Goal: Check status: Check status

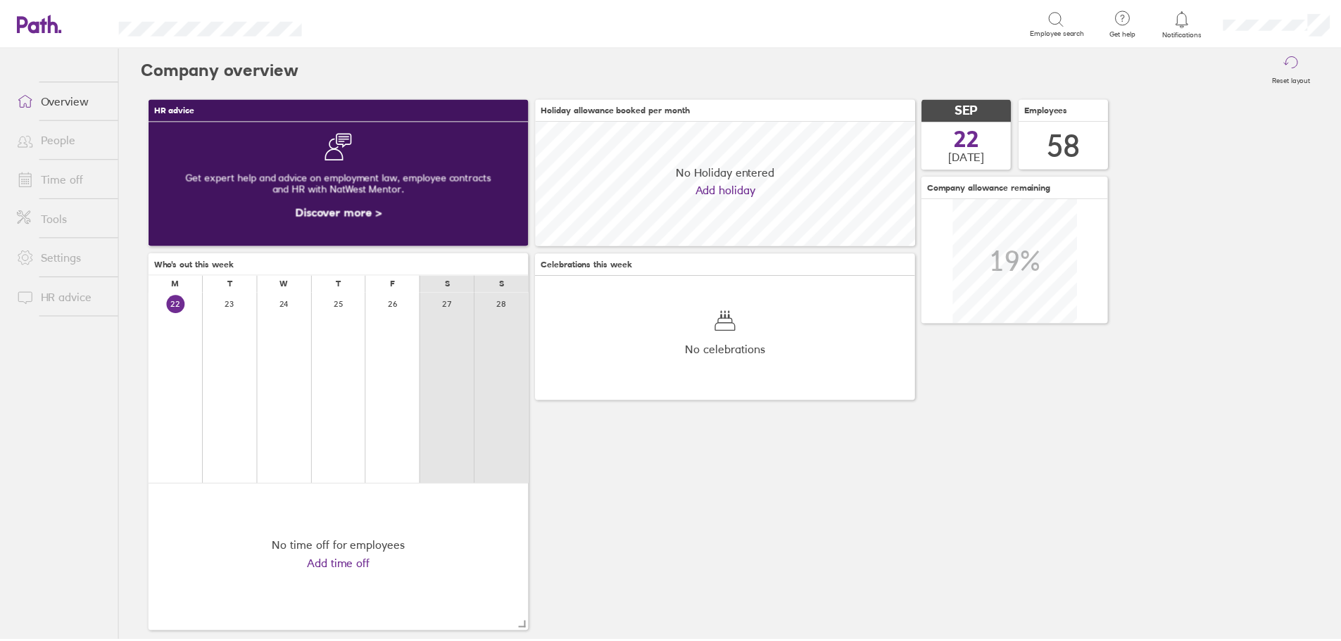
scroll to position [125, 383]
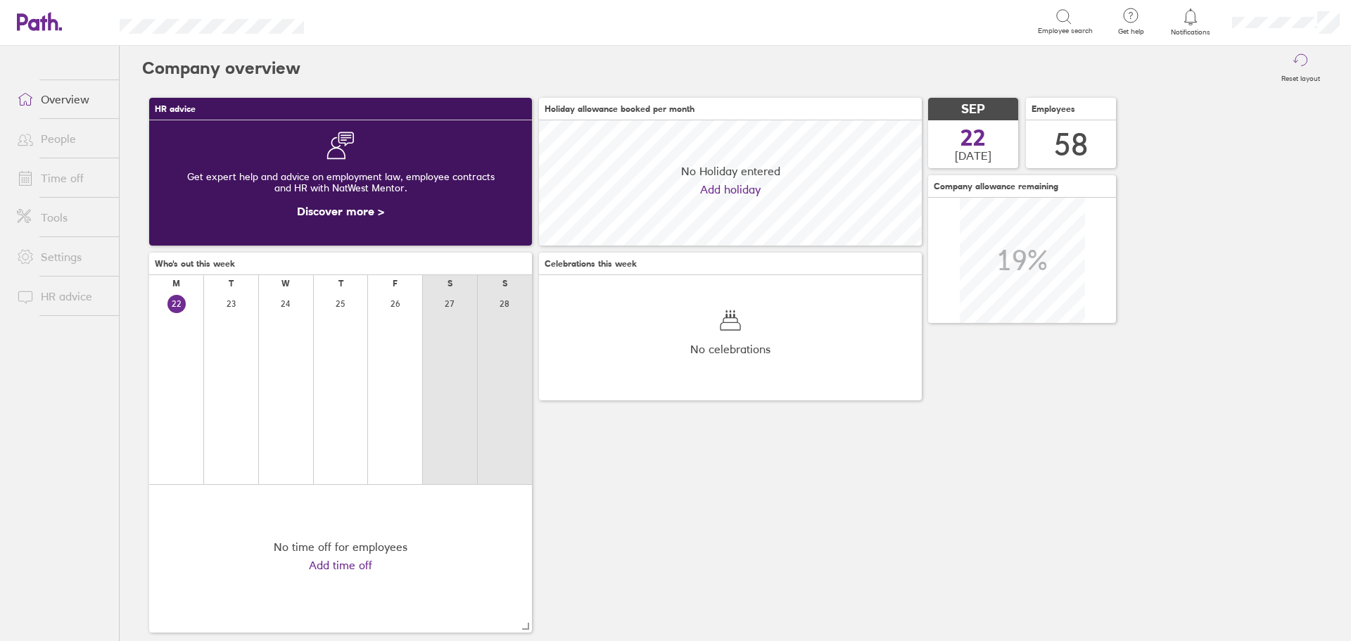
click at [63, 172] on link "Time off" at bounding box center [62, 178] width 113 height 28
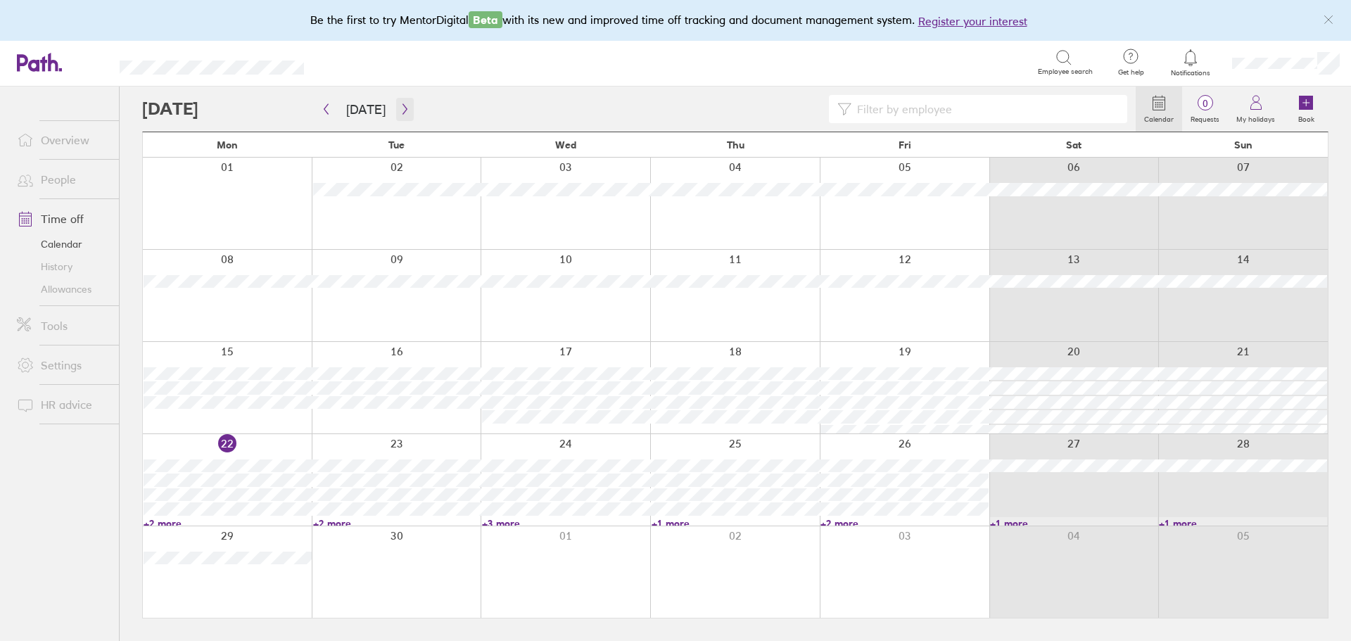
click at [400, 106] on icon "button" at bounding box center [405, 108] width 11 height 11
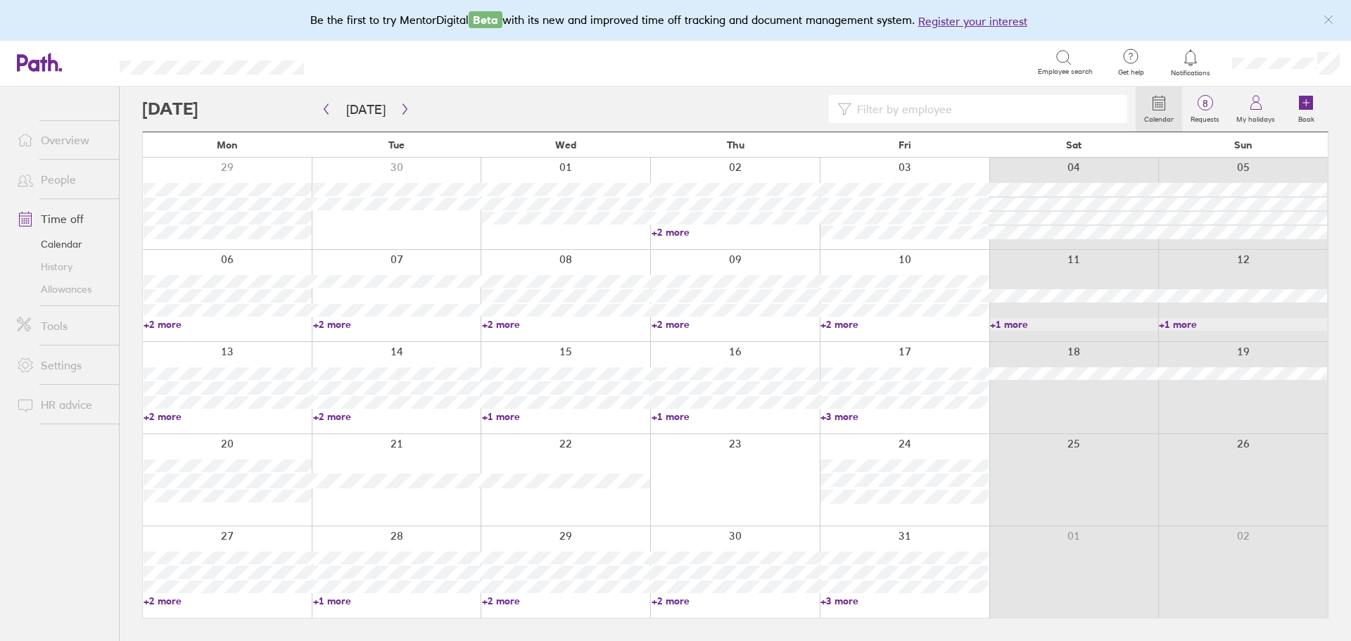
click at [849, 597] on link "+3 more" at bounding box center [904, 601] width 168 height 13
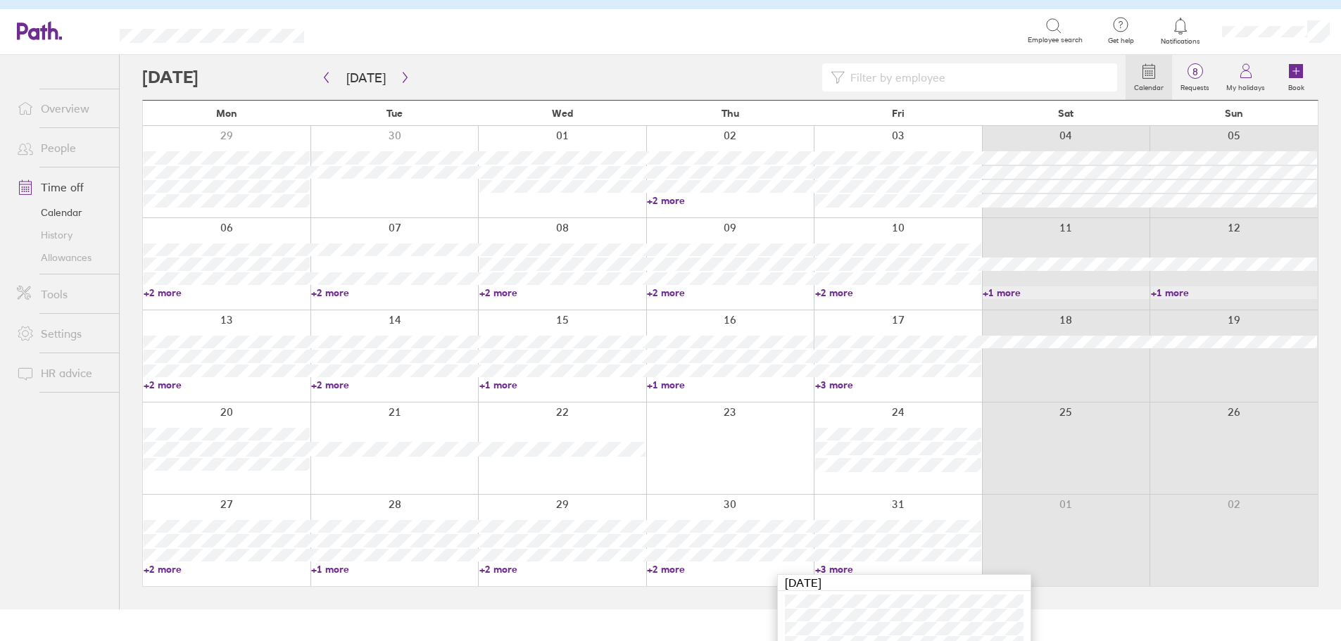
scroll to position [76, 0]
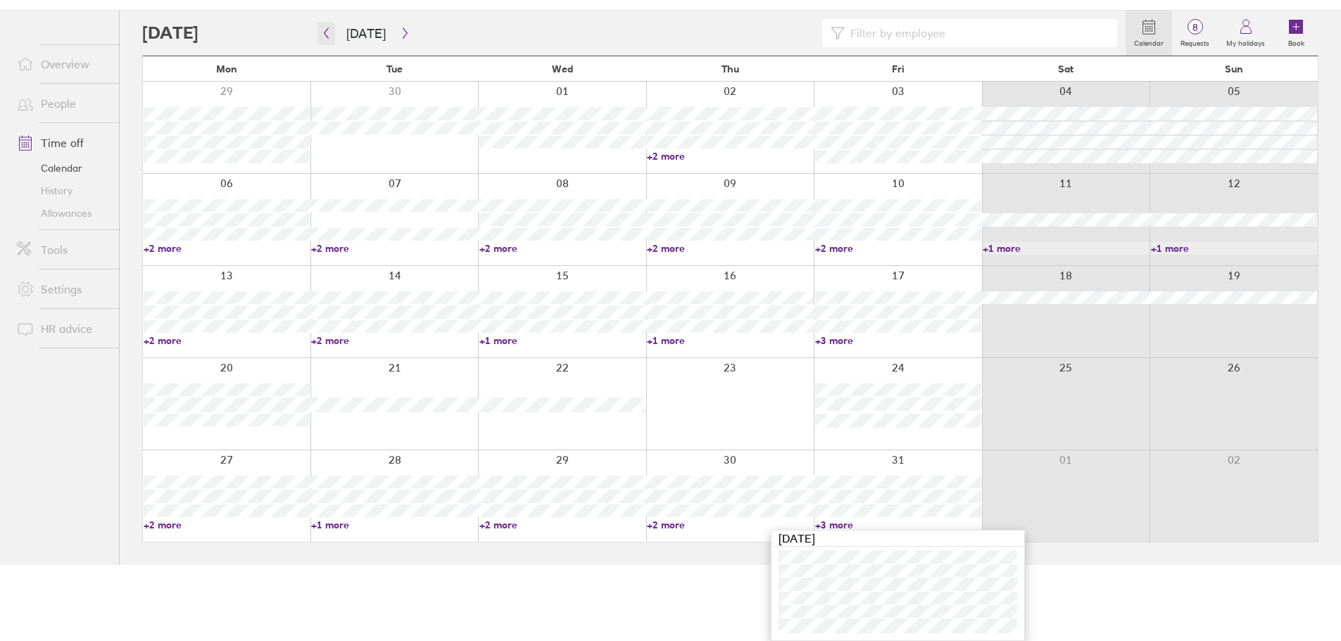
click at [329, 30] on icon "button" at bounding box center [326, 32] width 11 height 11
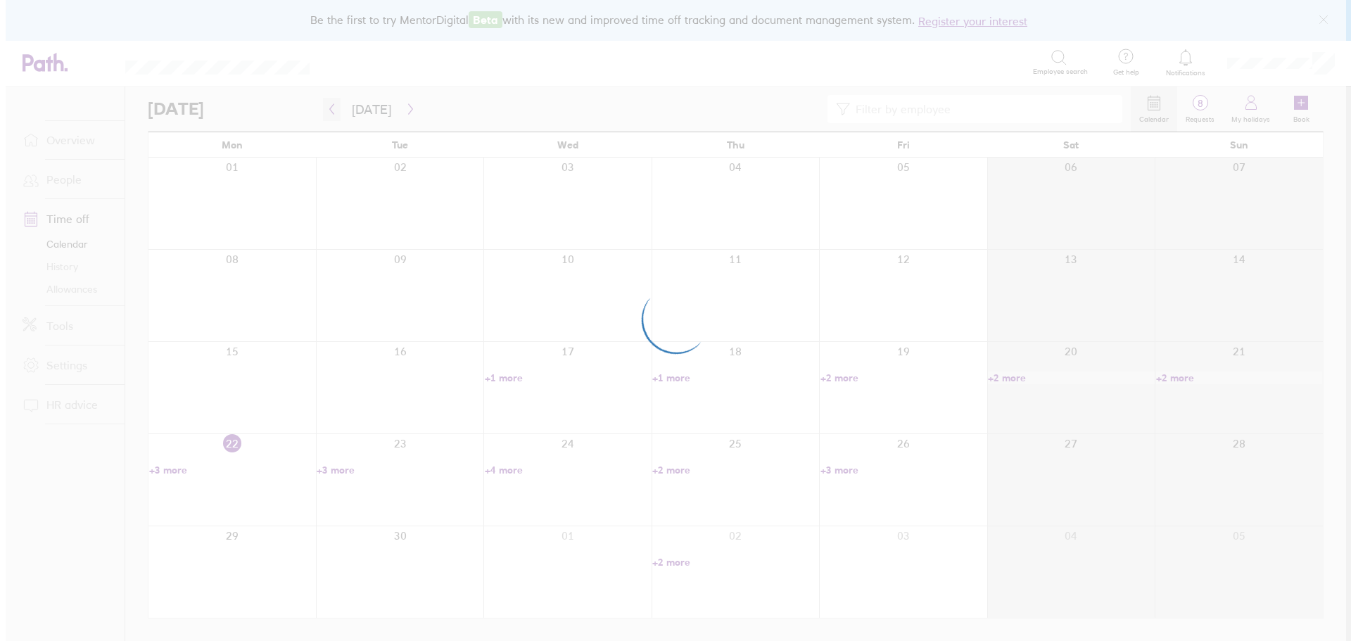
scroll to position [0, 0]
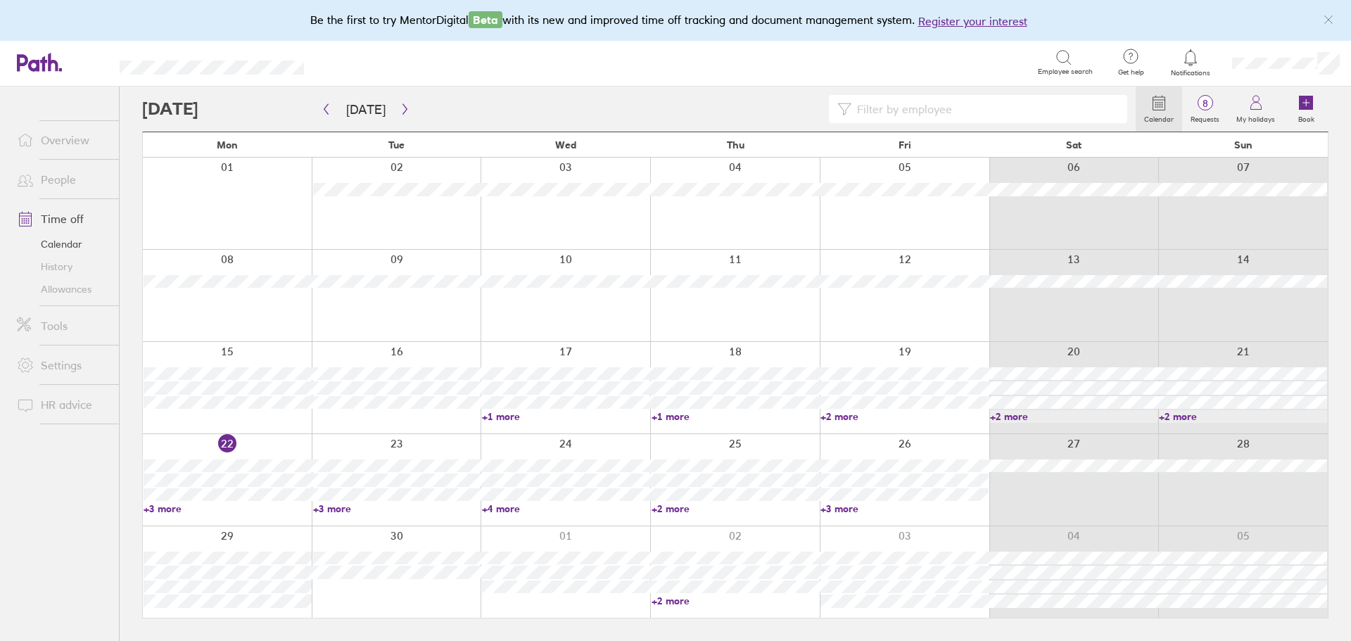
click at [174, 512] on link "+3 more" at bounding box center [228, 508] width 168 height 13
click at [451, 581] on div at bounding box center [397, 571] width 170 height 91
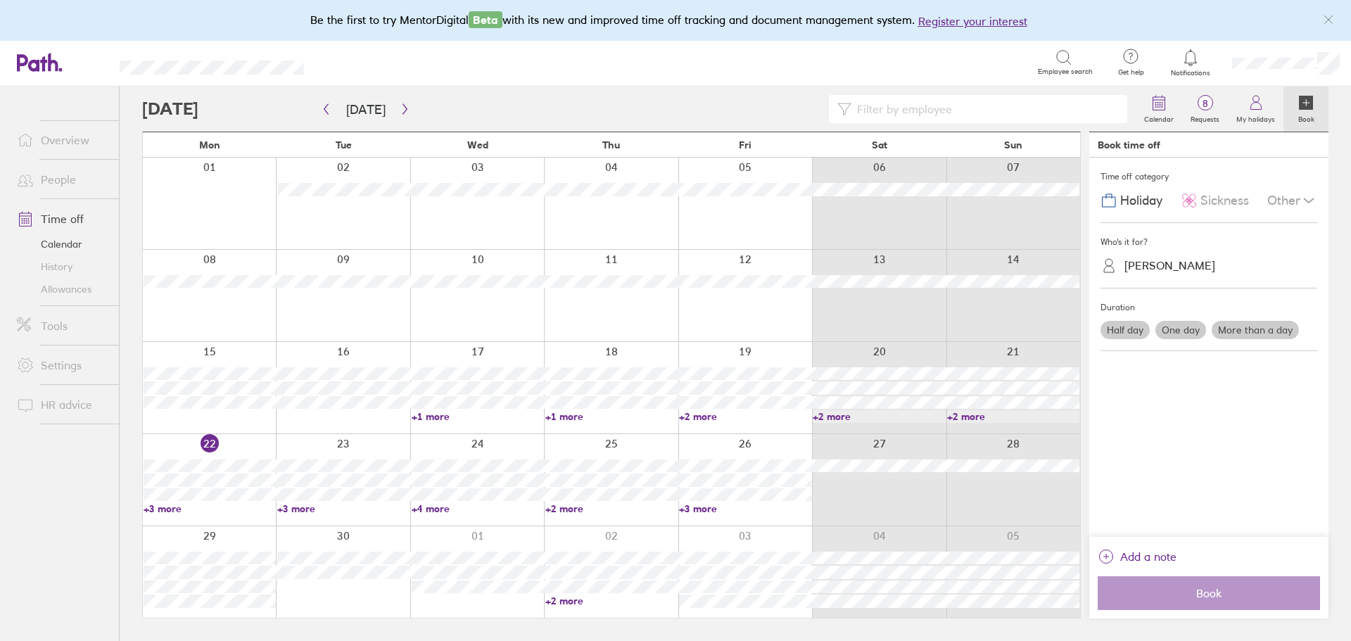
click at [319, 597] on div at bounding box center [343, 571] width 134 height 91
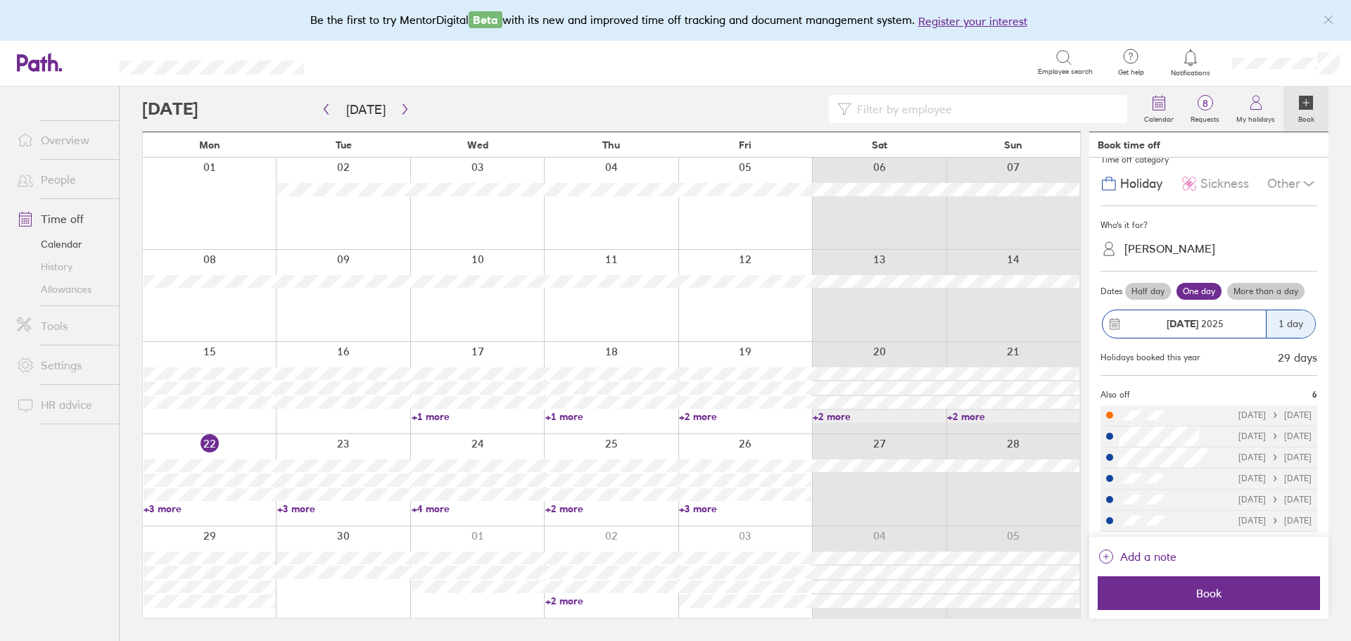
scroll to position [20, 0]
click at [440, 509] on link "+4 more" at bounding box center [478, 508] width 132 height 13
click at [692, 506] on link "+3 more" at bounding box center [745, 508] width 132 height 13
click at [575, 507] on link "+2 more" at bounding box center [611, 508] width 132 height 13
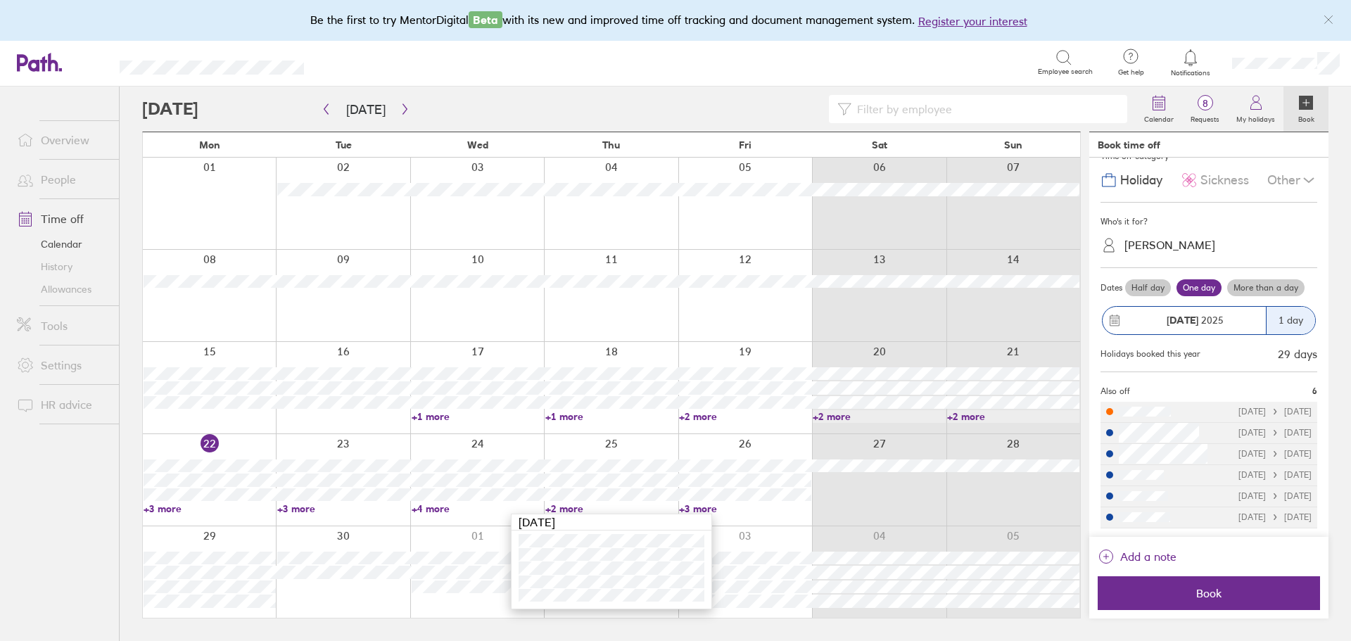
click at [712, 507] on link "+3 more" at bounding box center [745, 508] width 132 height 13
click at [702, 509] on link "+3 more" at bounding box center [745, 508] width 132 height 13
click at [1206, 110] on circle at bounding box center [1205, 103] width 15 height 15
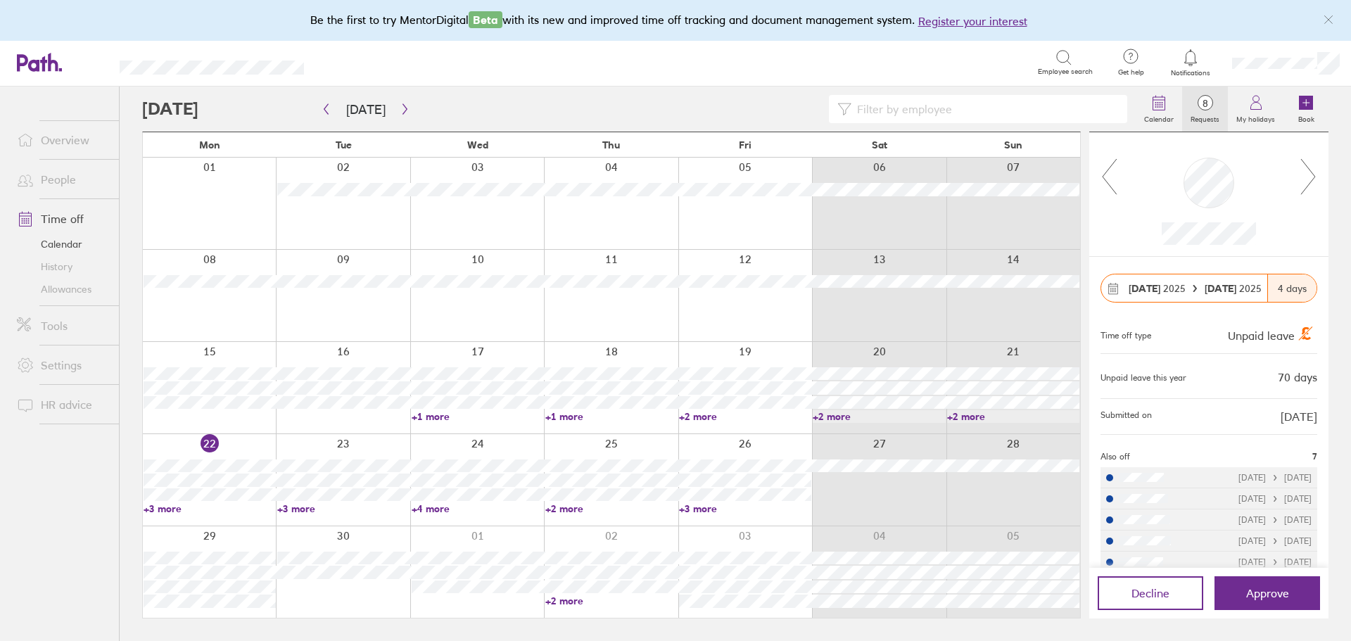
click at [1305, 181] on icon at bounding box center [1309, 177] width 18 height 38
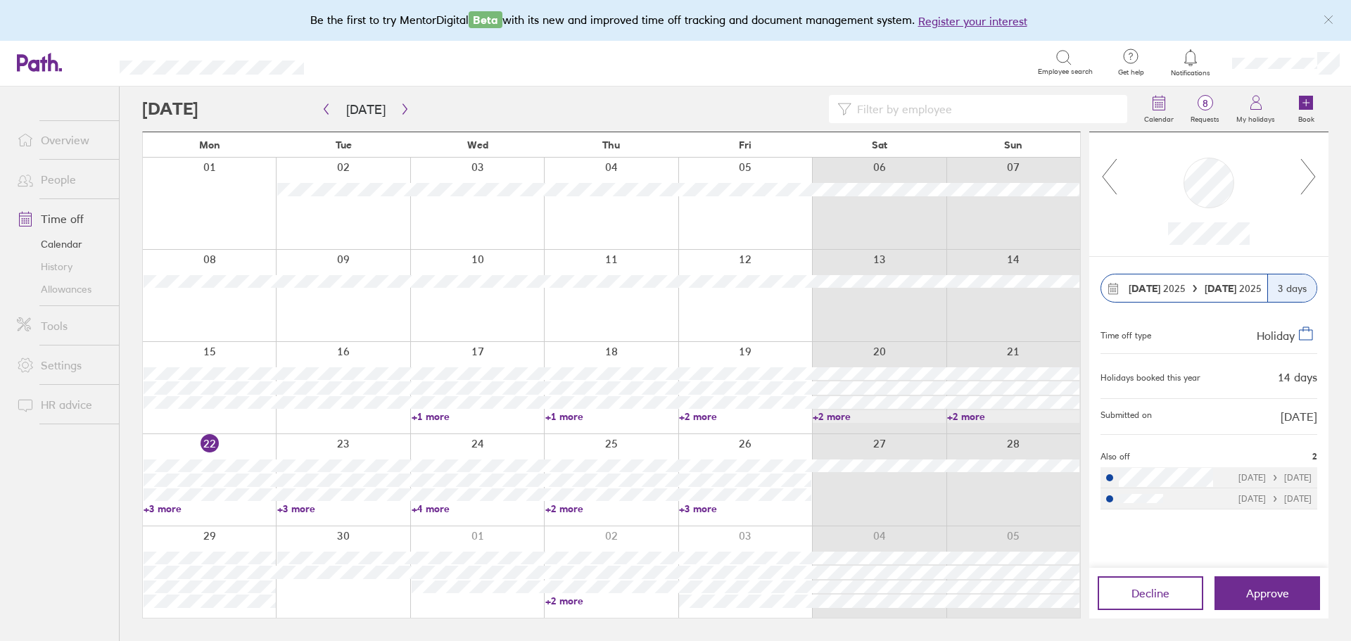
click at [1305, 181] on icon at bounding box center [1309, 177] width 18 height 38
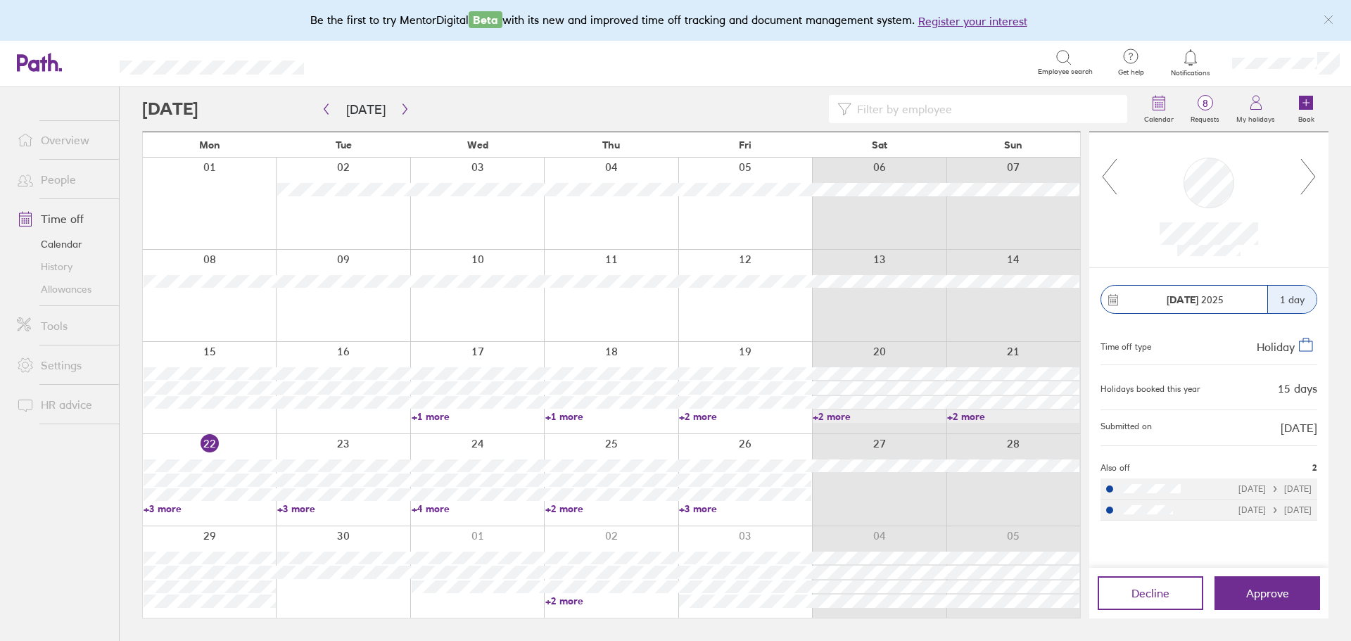
click at [1305, 181] on icon at bounding box center [1309, 177] width 18 height 38
click at [1310, 170] on icon at bounding box center [1308, 176] width 14 height 35
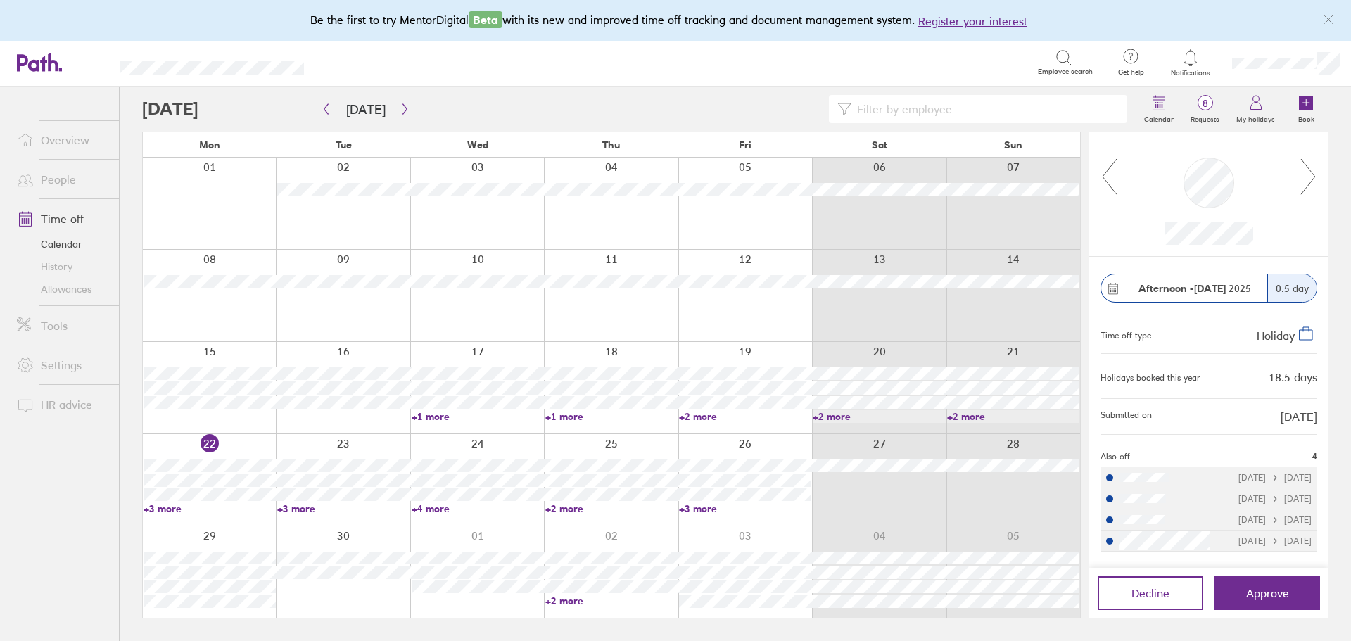
click at [1314, 180] on icon at bounding box center [1309, 177] width 18 height 38
click at [1312, 177] on icon at bounding box center [1309, 177] width 18 height 38
click at [1307, 171] on icon at bounding box center [1309, 177] width 18 height 38
